Goal: Obtain resource: Download file/media

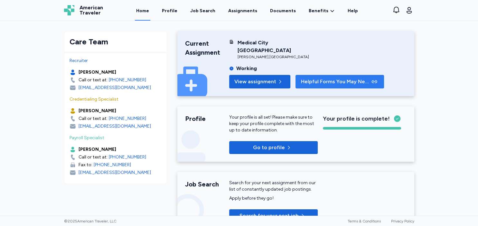
click at [340, 78] on button "Helpful Forms You May Need" at bounding box center [340, 82] width 89 height 14
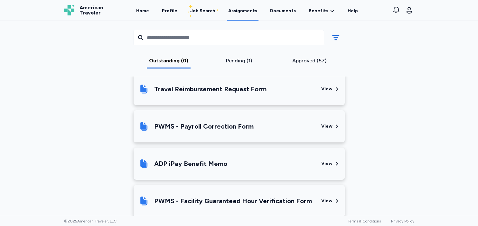
scroll to position [205, 0]
click at [299, 88] on div "Travel Reimbursement Request Form" at bounding box center [227, 89] width 177 height 22
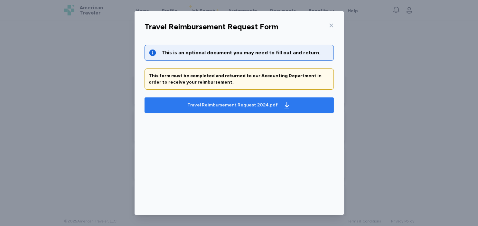
click at [269, 100] on div "Travel Reimbursement Request 2024.pdf" at bounding box center [239, 105] width 106 height 10
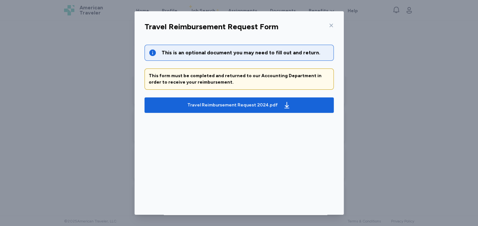
click at [332, 25] on icon at bounding box center [331, 26] width 4 height 4
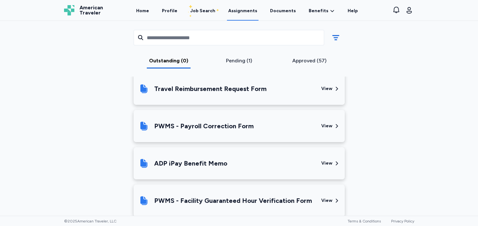
click at [272, 199] on div "PWMS - Facility Guaranteed Hour Verification Form" at bounding box center [233, 200] width 158 height 9
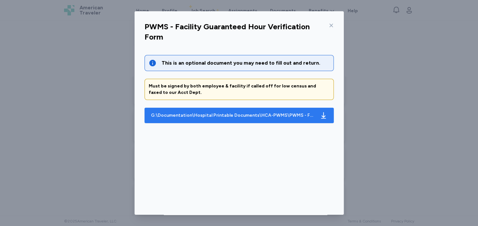
click at [259, 120] on div "G:\Documentation\Hospital Printable Documents\HCA-PWMS\PWMS - Facility Guarante…" at bounding box center [239, 115] width 179 height 10
click at [251, 115] on div "G:\Documentation\Hospital Printable Documents\HCA-PWMS\PWMS - Facility Guarante…" at bounding box center [233, 115] width 164 height 6
click at [326, 116] on icon "button" at bounding box center [324, 116] width 8 height 8
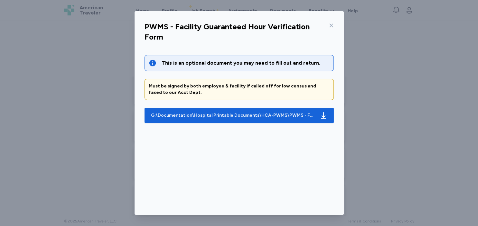
click at [280, 139] on div "This is an optional document you may need to fill out and return. Must be signe…" at bounding box center [239, 125] width 200 height 156
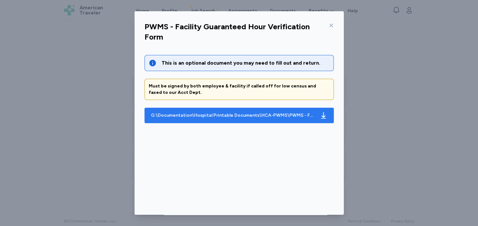
click at [281, 117] on div "G:\Documentation\Hospital Printable Documents\HCA-PWMS\PWMS - Facility Guarante…" at bounding box center [233, 115] width 164 height 6
